Goal: Task Accomplishment & Management: Complete application form

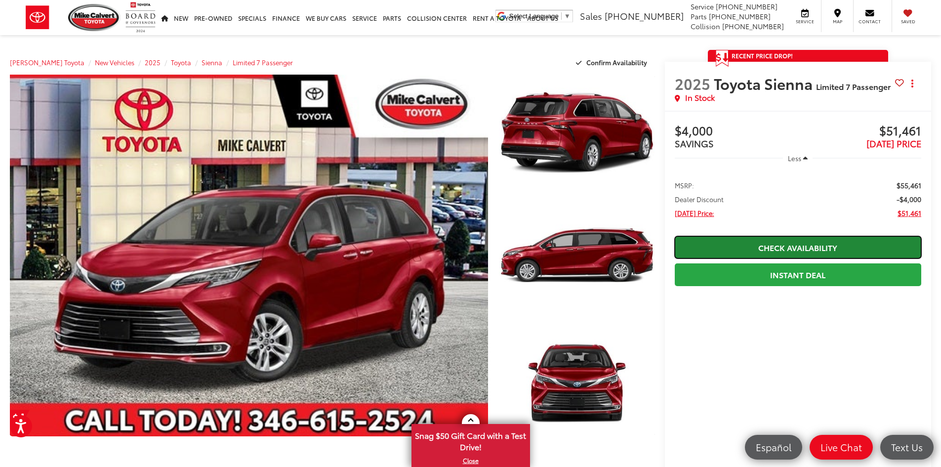
click at [831, 246] on link "Check Availability" at bounding box center [798, 247] width 247 height 22
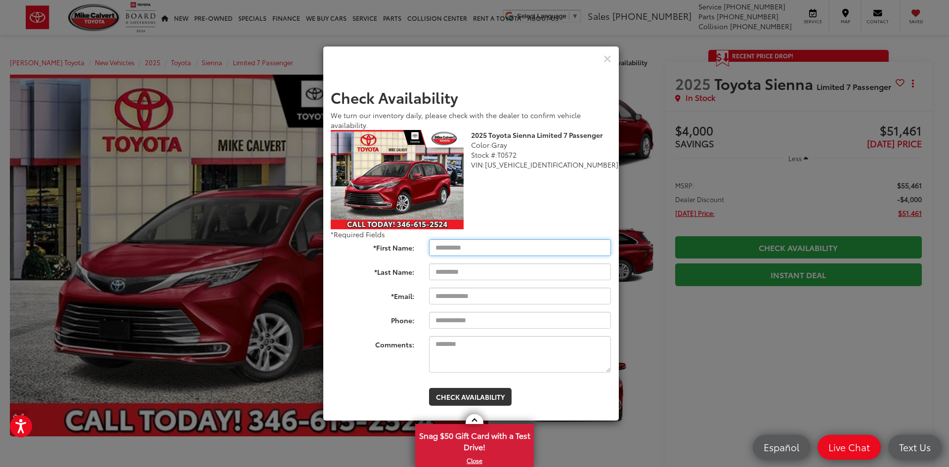
click at [472, 248] on input "*First Name:" at bounding box center [520, 247] width 182 height 17
type input "*****"
type input "******"
click at [610, 62] on icon "Close" at bounding box center [607, 59] width 8 height 10
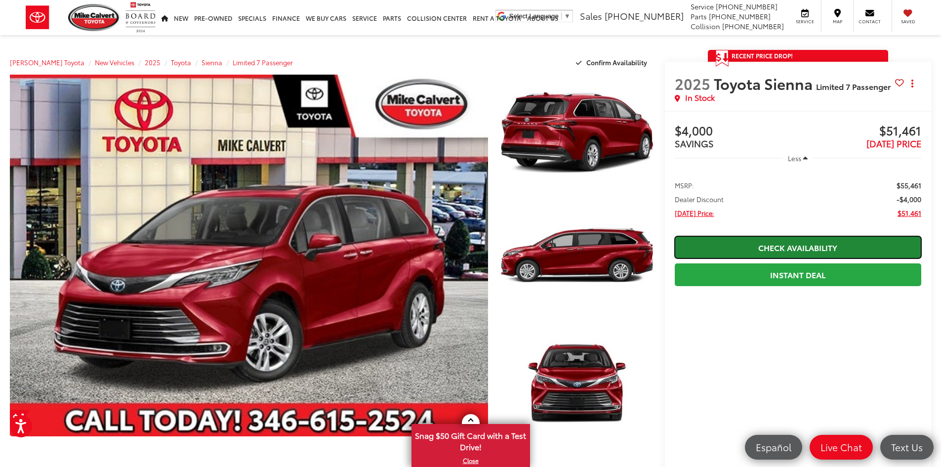
click at [818, 248] on link "Check Availability" at bounding box center [798, 247] width 247 height 22
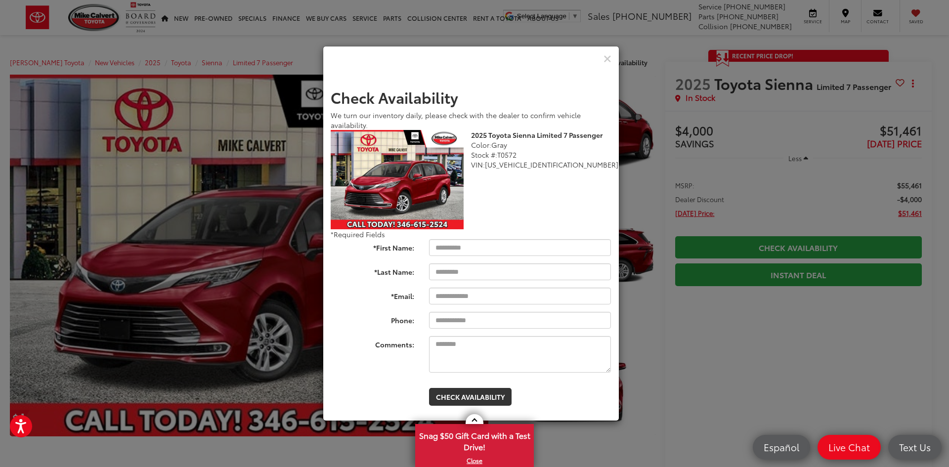
click at [524, 257] on form "Check Availability We turn our inventory daily, please check with the dealer to…" at bounding box center [471, 247] width 281 height 317
click at [518, 248] on input "*First Name:" at bounding box center [520, 247] width 182 height 17
type input "*****"
type input "******"
type input "**********"
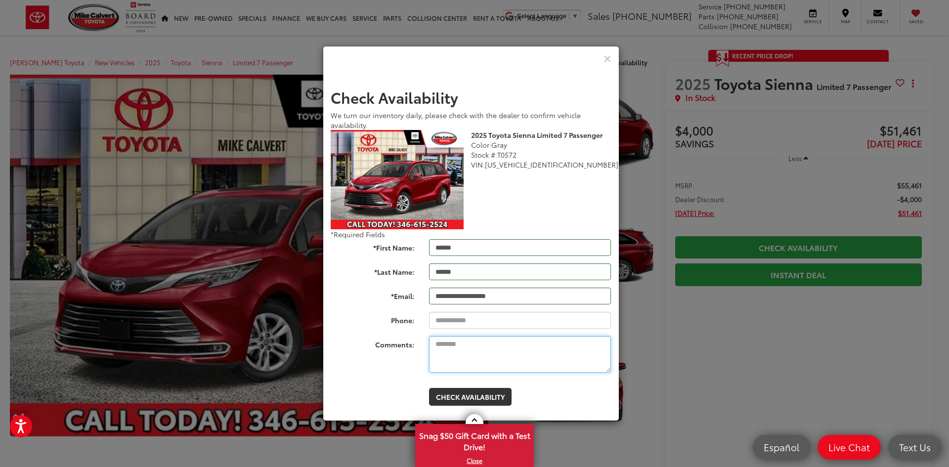
click at [505, 352] on textarea "Comments:" at bounding box center [520, 354] width 182 height 37
type textarea "**********"
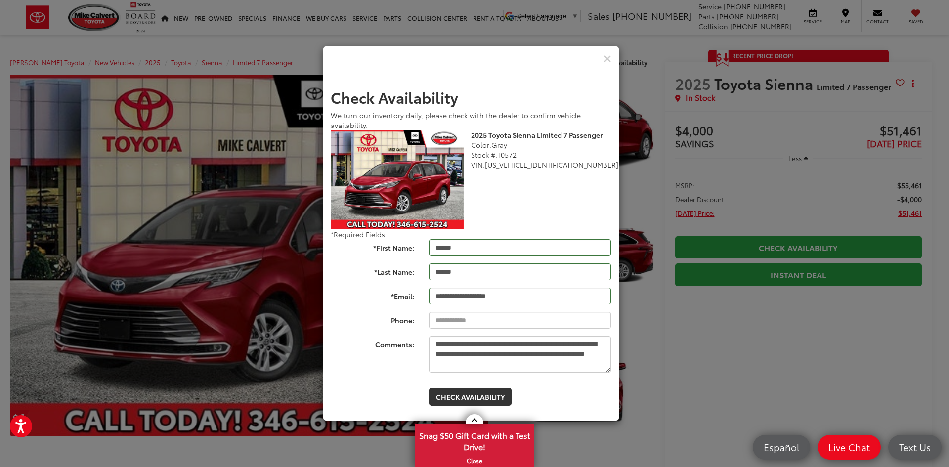
click at [357, 381] on div "Check Availability" at bounding box center [470, 393] width 295 height 26
click at [596, 446] on div "**********" at bounding box center [471, 233] width 296 height 437
click at [470, 392] on button "Check Availability" at bounding box center [470, 397] width 83 height 18
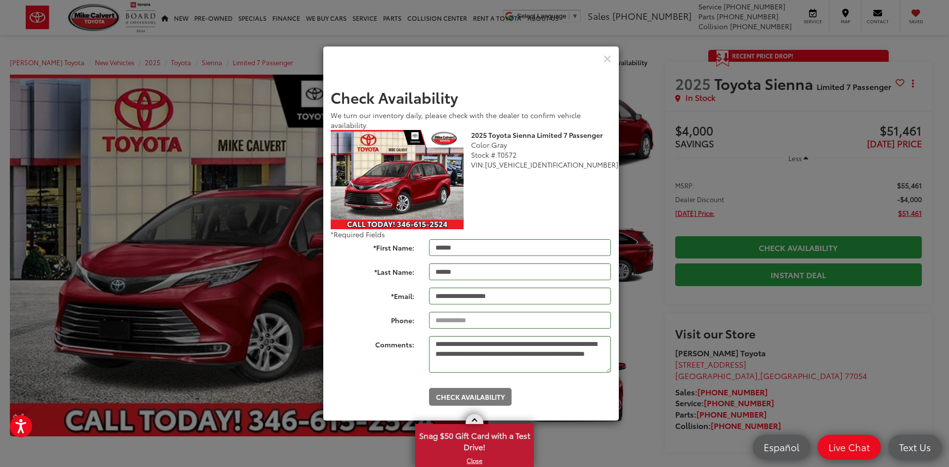
click at [476, 420] on span at bounding box center [473, 421] width 5 height 5
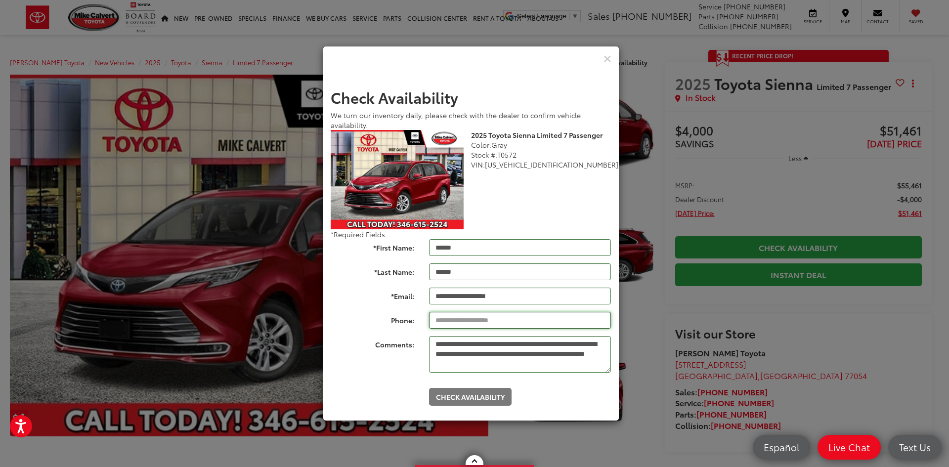
click at [442, 321] on input "Phone:" at bounding box center [520, 320] width 182 height 17
click at [382, 406] on div "Check Availability" at bounding box center [470, 393] width 295 height 26
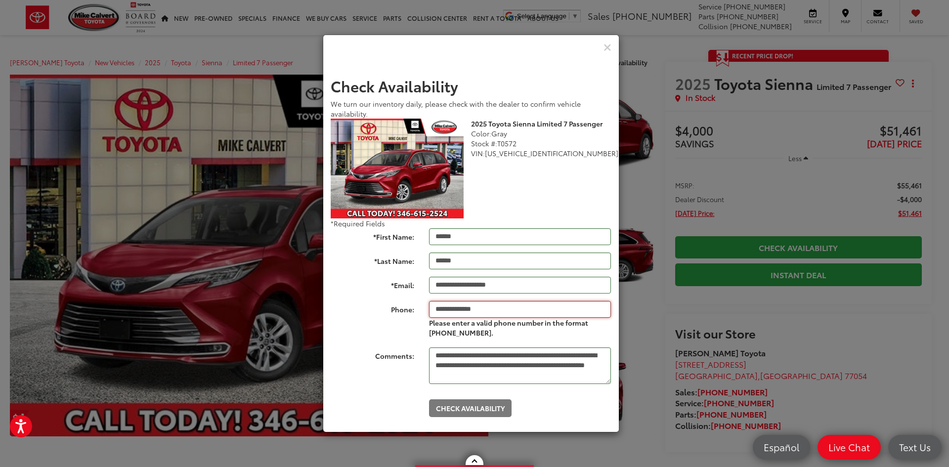
click at [494, 304] on input "**********" at bounding box center [520, 309] width 182 height 17
type input "**********"
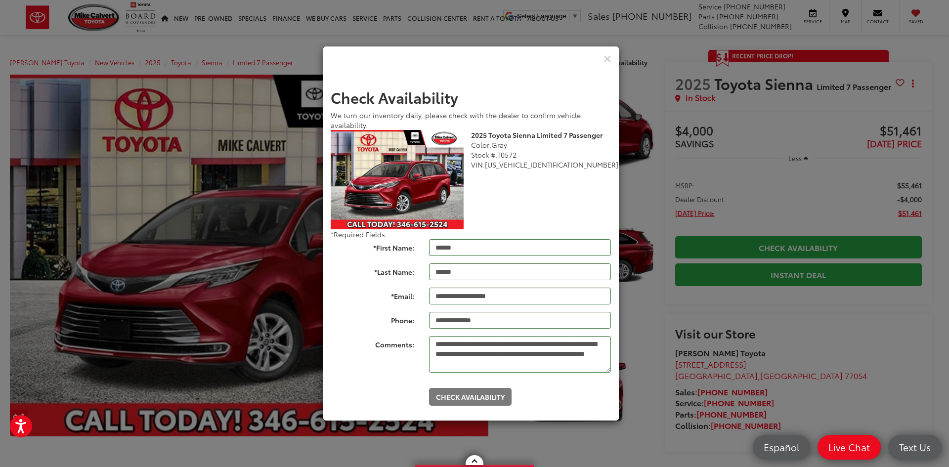
click at [559, 401] on div "Check Availability" at bounding box center [519, 397] width 197 height 18
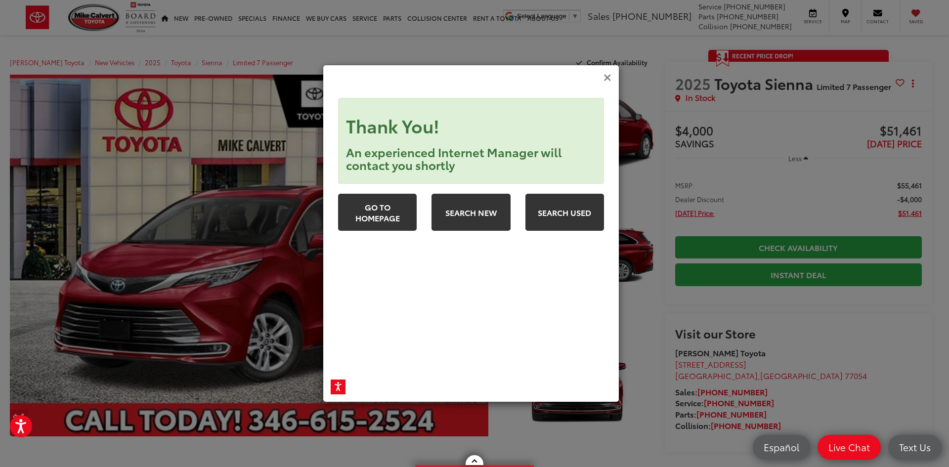
click at [608, 76] on icon "Close" at bounding box center [607, 78] width 8 height 10
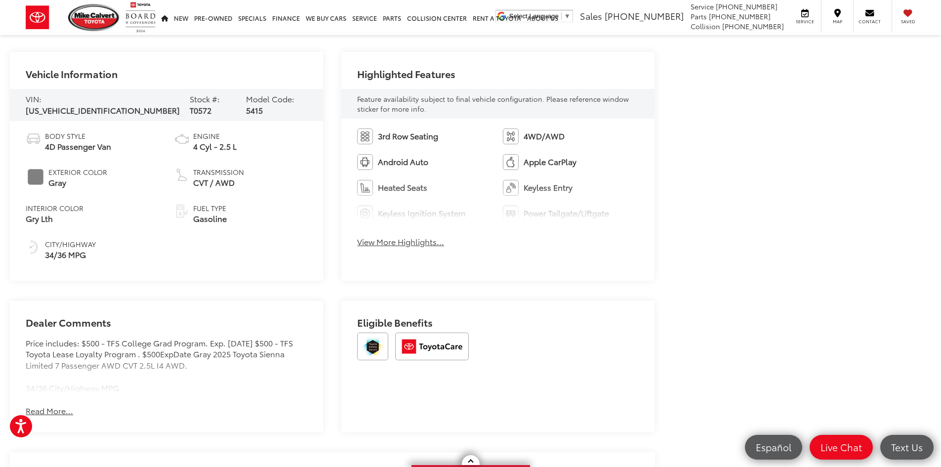
scroll to position [445, 0]
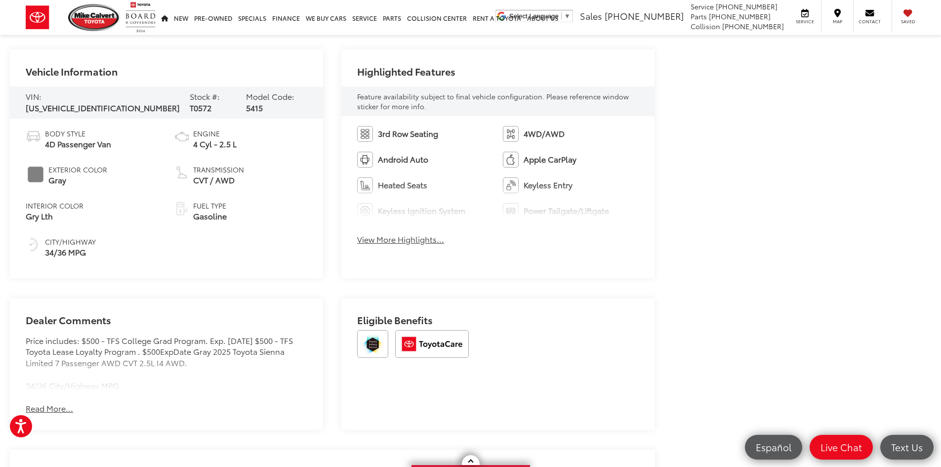
click at [388, 239] on button "View More Highlights..." at bounding box center [400, 239] width 87 height 11
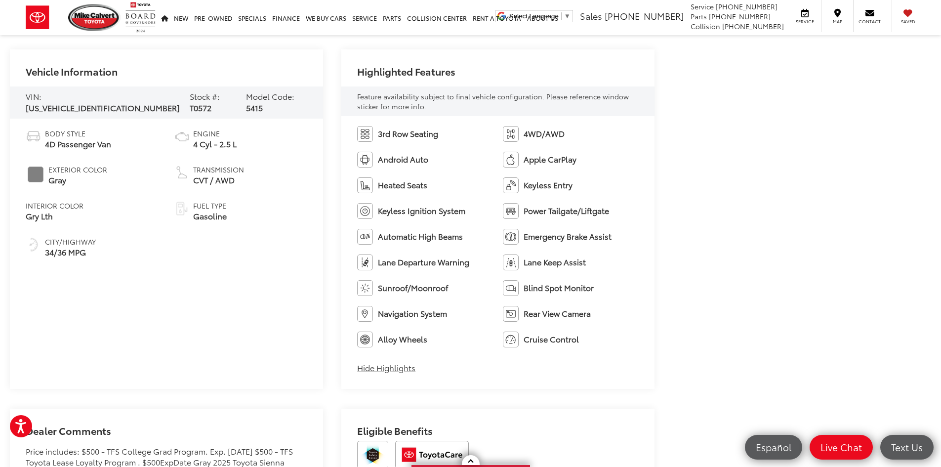
click at [203, 182] on span "CVT / AWD" at bounding box center [218, 179] width 51 height 11
click at [215, 177] on span "CVT / AWD" at bounding box center [218, 179] width 51 height 11
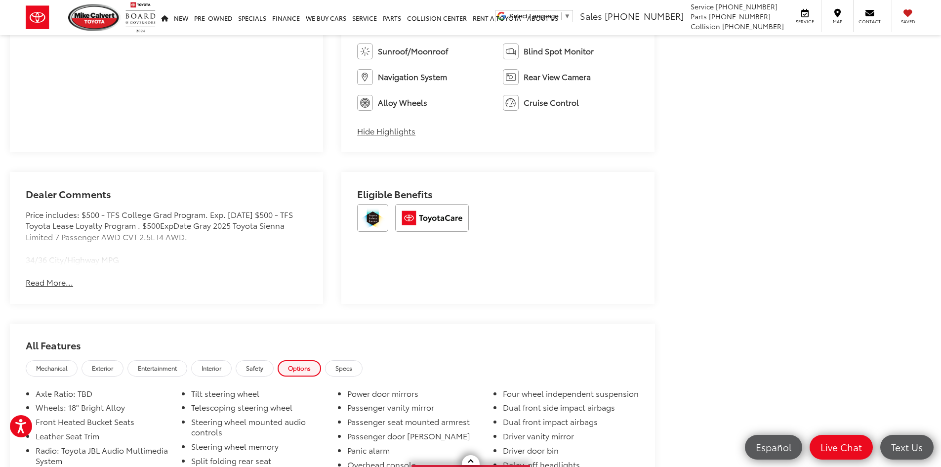
scroll to position [840, 0]
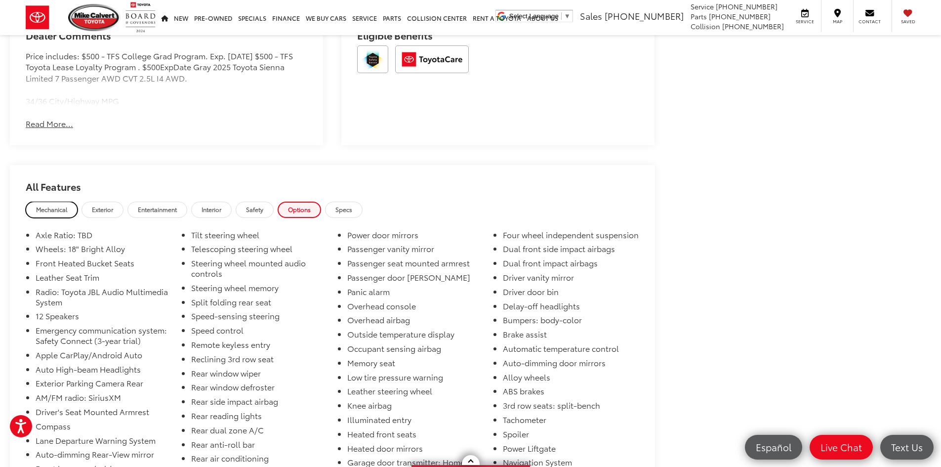
click at [58, 209] on span "Mechanical" at bounding box center [51, 209] width 31 height 8
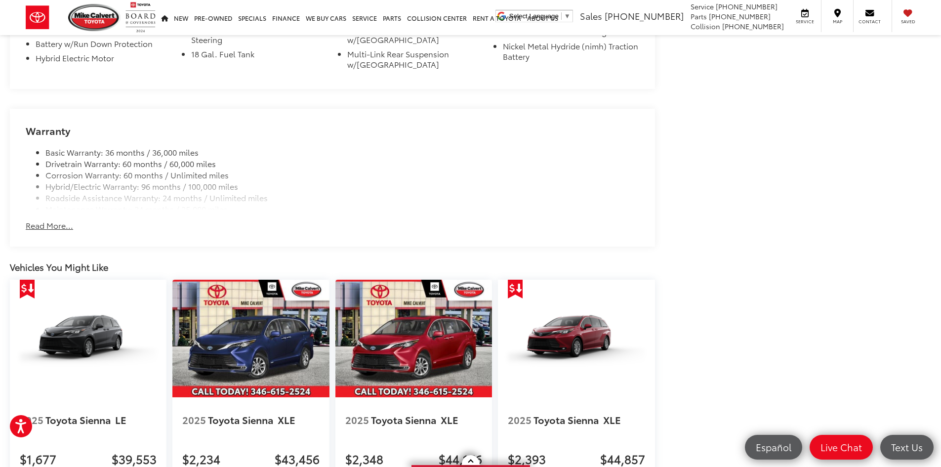
scroll to position [1087, 0]
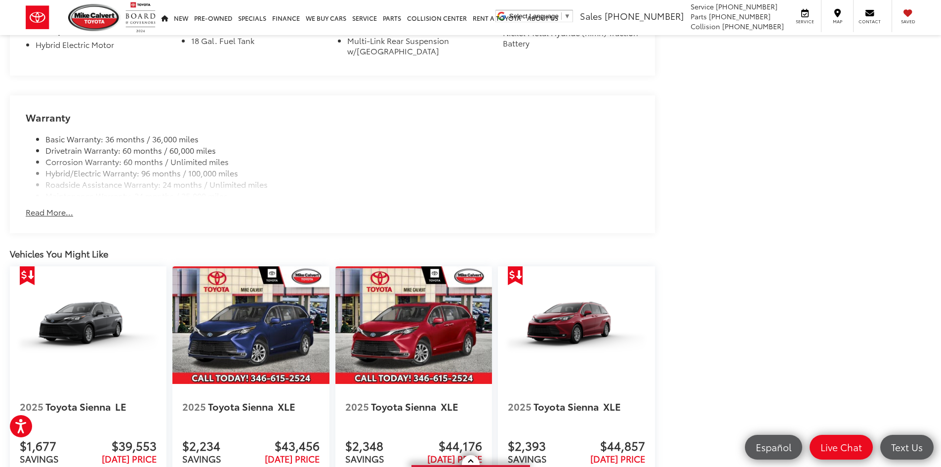
click at [53, 211] on button "Read More..." at bounding box center [49, 212] width 47 height 11
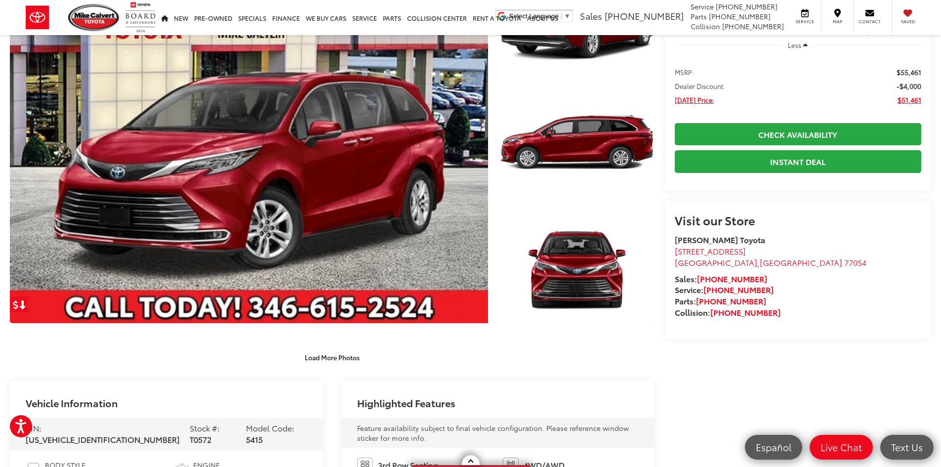
scroll to position [0, 0]
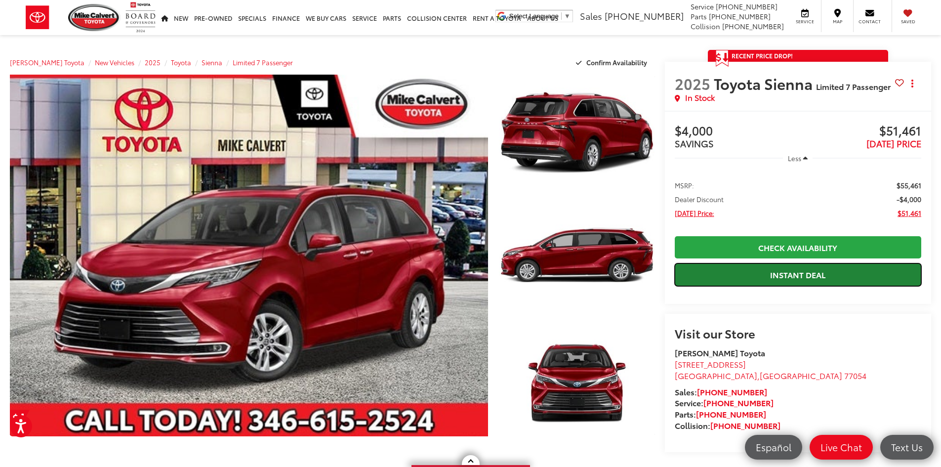
click at [815, 270] on link "Instant Deal" at bounding box center [798, 274] width 247 height 22
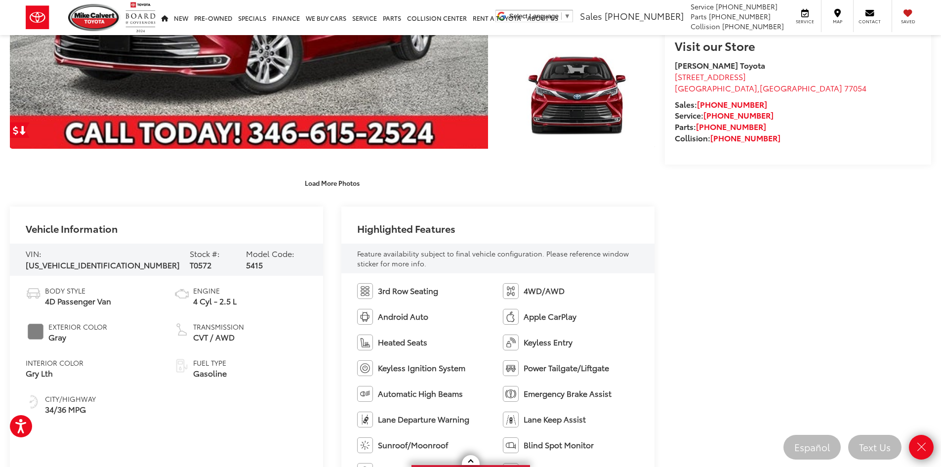
scroll to position [296, 0]
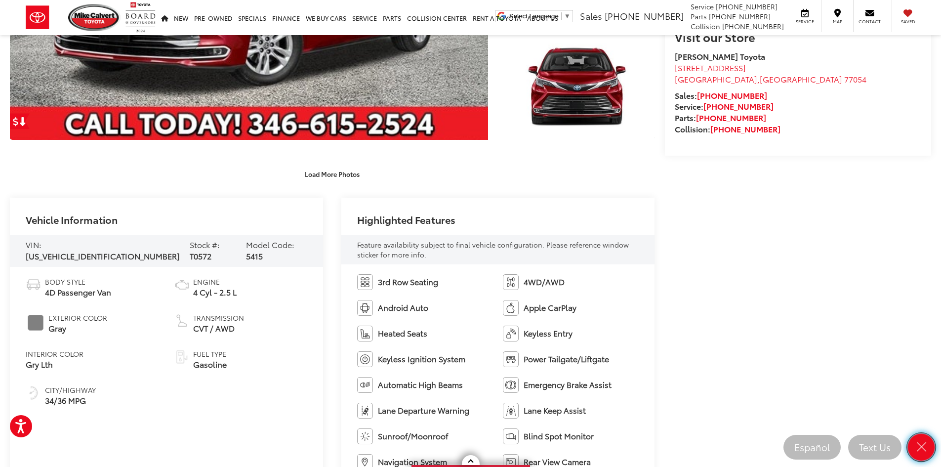
click at [927, 446] on icon "Close" at bounding box center [922, 447] width 14 height 14
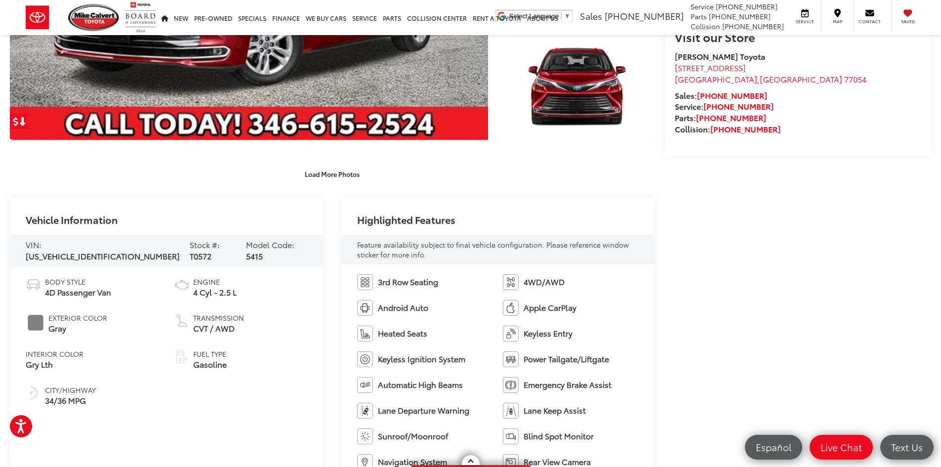
click at [594, 168] on div "Load More Photos" at bounding box center [332, 173] width 645 height 17
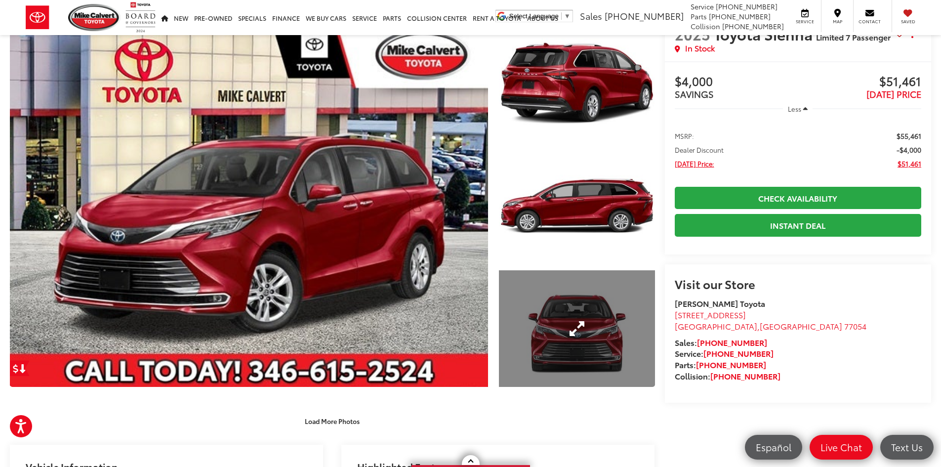
scroll to position [346, 0]
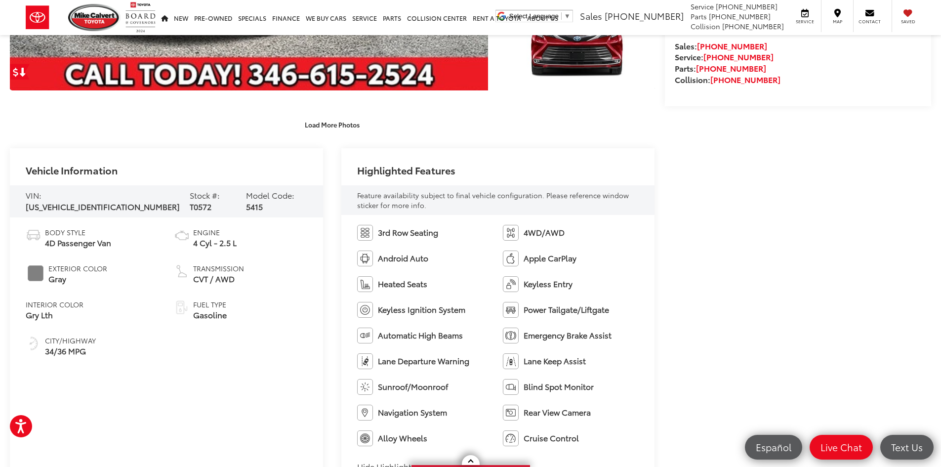
click at [90, 201] on span "[US_VEHICLE_IDENTIFICATION_NUMBER]" at bounding box center [103, 206] width 154 height 11
click at [92, 201] on span "[US_VEHICLE_IDENTIFICATION_NUMBER]" at bounding box center [103, 206] width 154 height 11
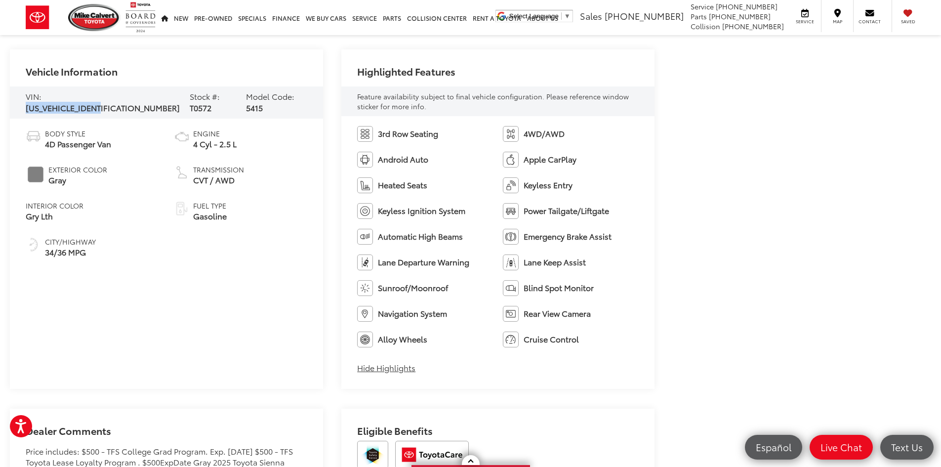
scroll to position [395, 0]
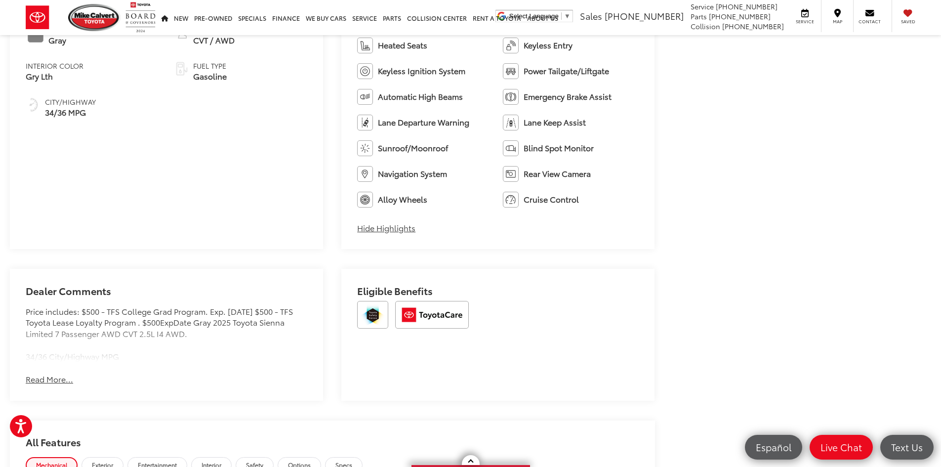
scroll to position [692, 0]
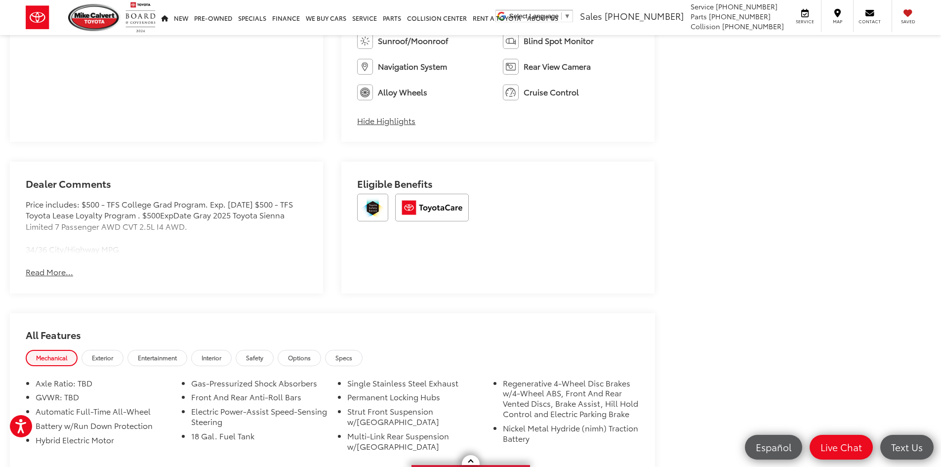
click at [53, 270] on button "Read More..." at bounding box center [49, 271] width 47 height 11
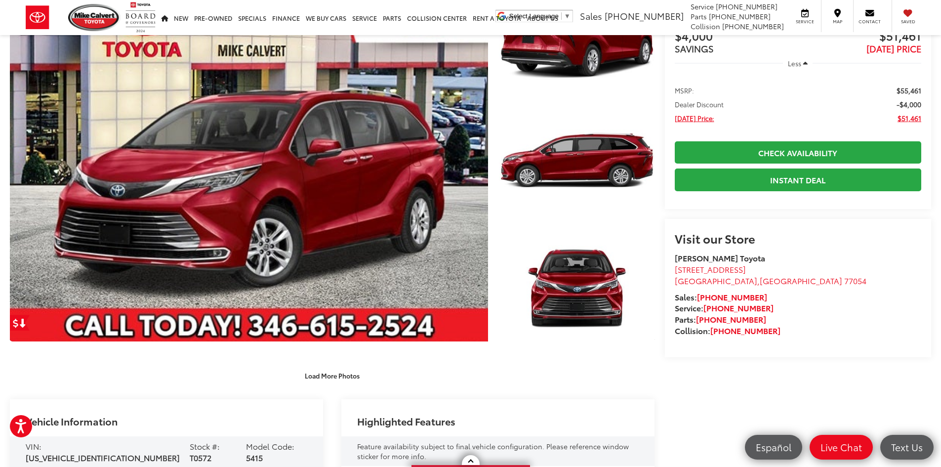
scroll to position [99, 0]
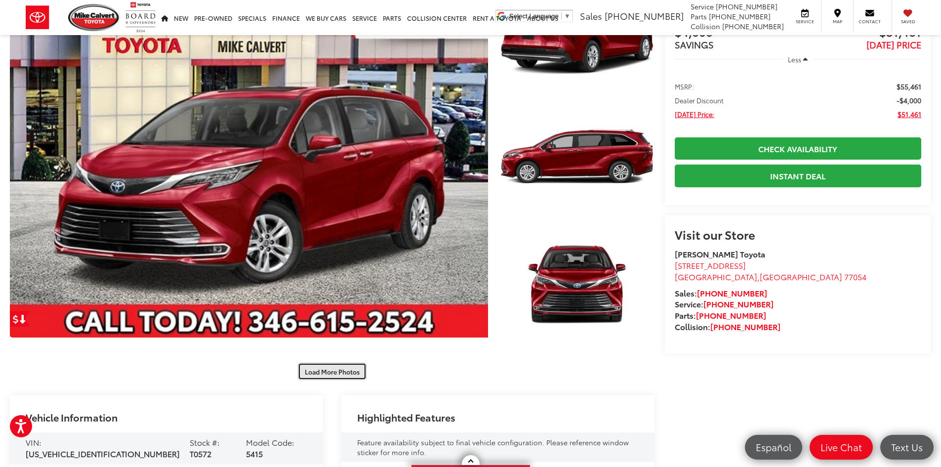
click at [334, 375] on button "Load More Photos" at bounding box center [332, 371] width 69 height 17
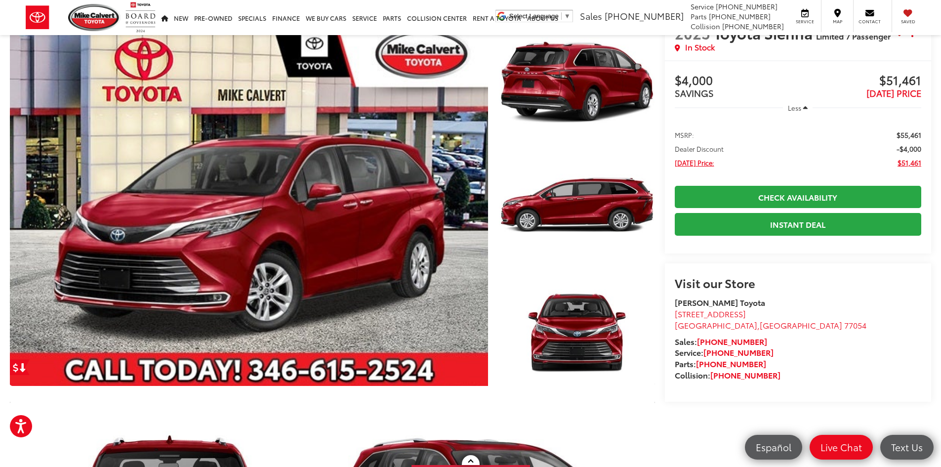
scroll to position [0, 0]
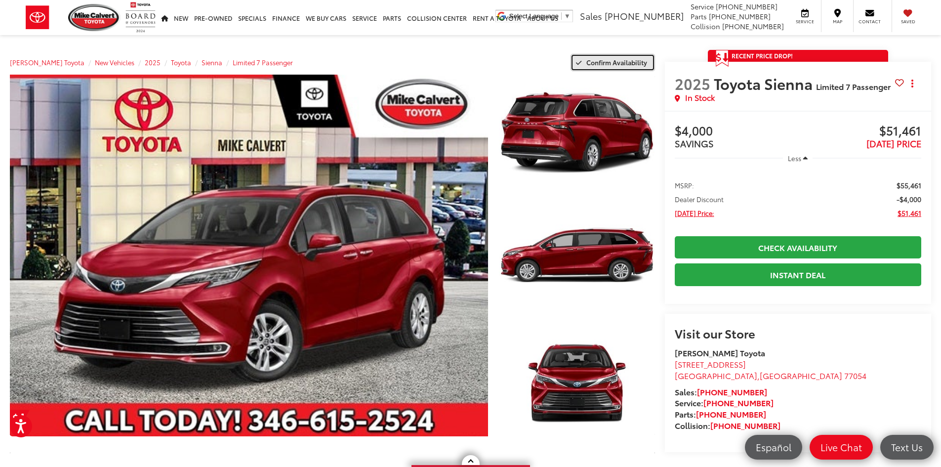
click at [626, 63] on span "Confirm Availability" at bounding box center [617, 62] width 61 height 9
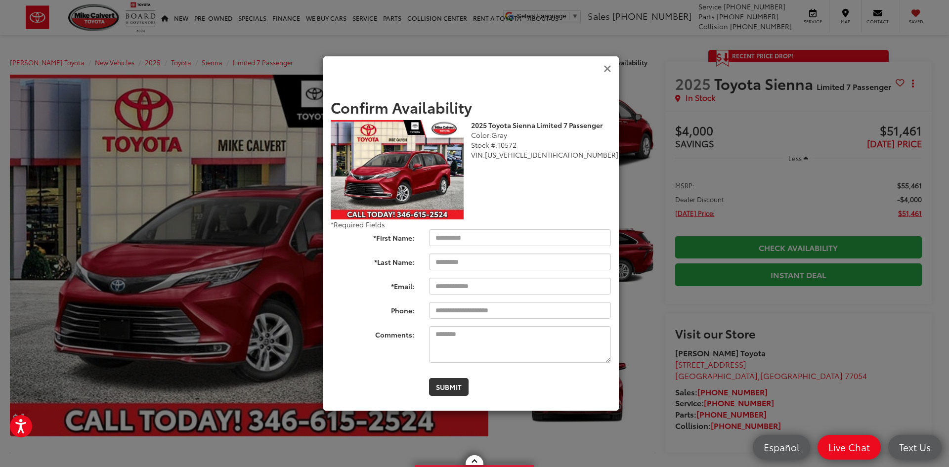
click at [610, 67] on icon "Close" at bounding box center [607, 69] width 8 height 10
